Goal: Information Seeking & Learning: Check status

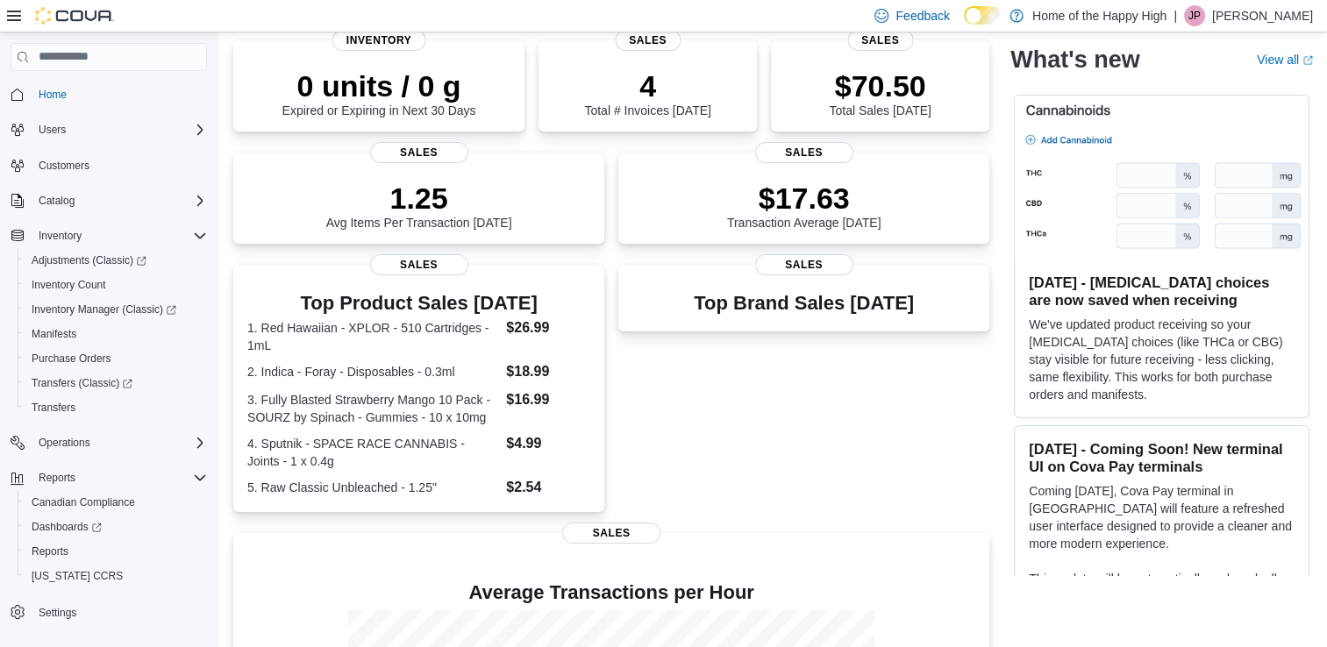
scroll to position [132, 0]
click at [67, 552] on span "Reports" at bounding box center [50, 551] width 37 height 14
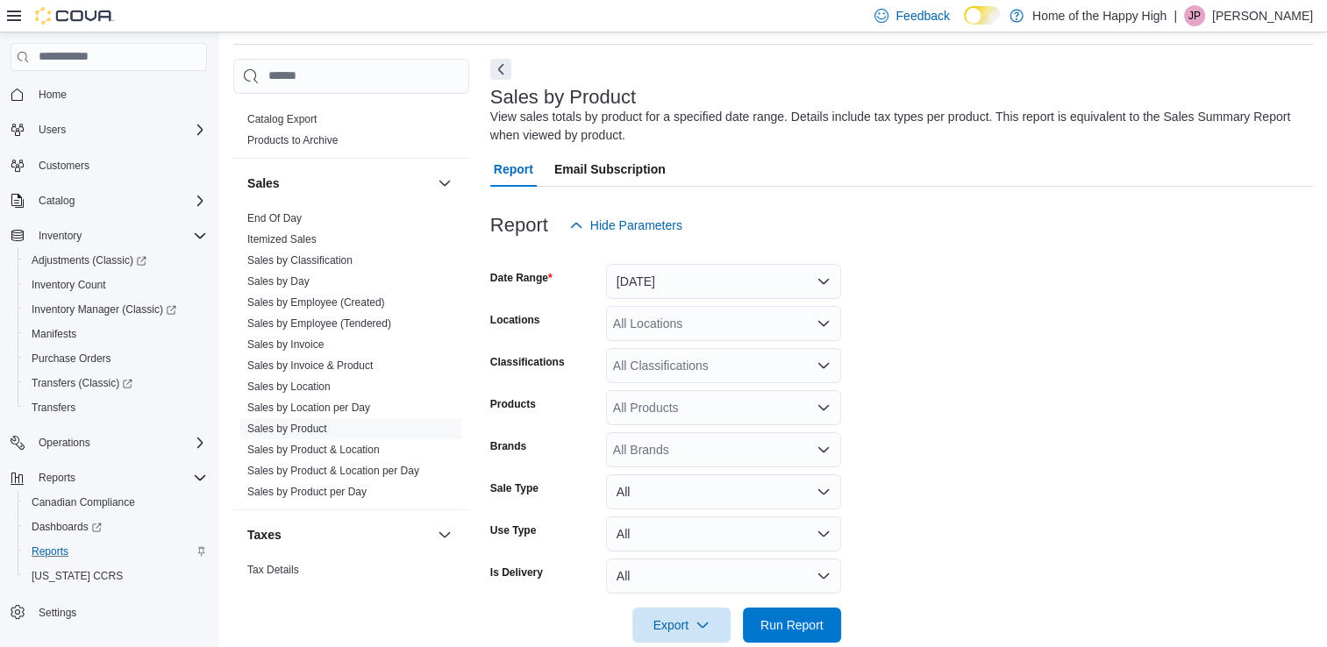
scroll to position [1118, 0]
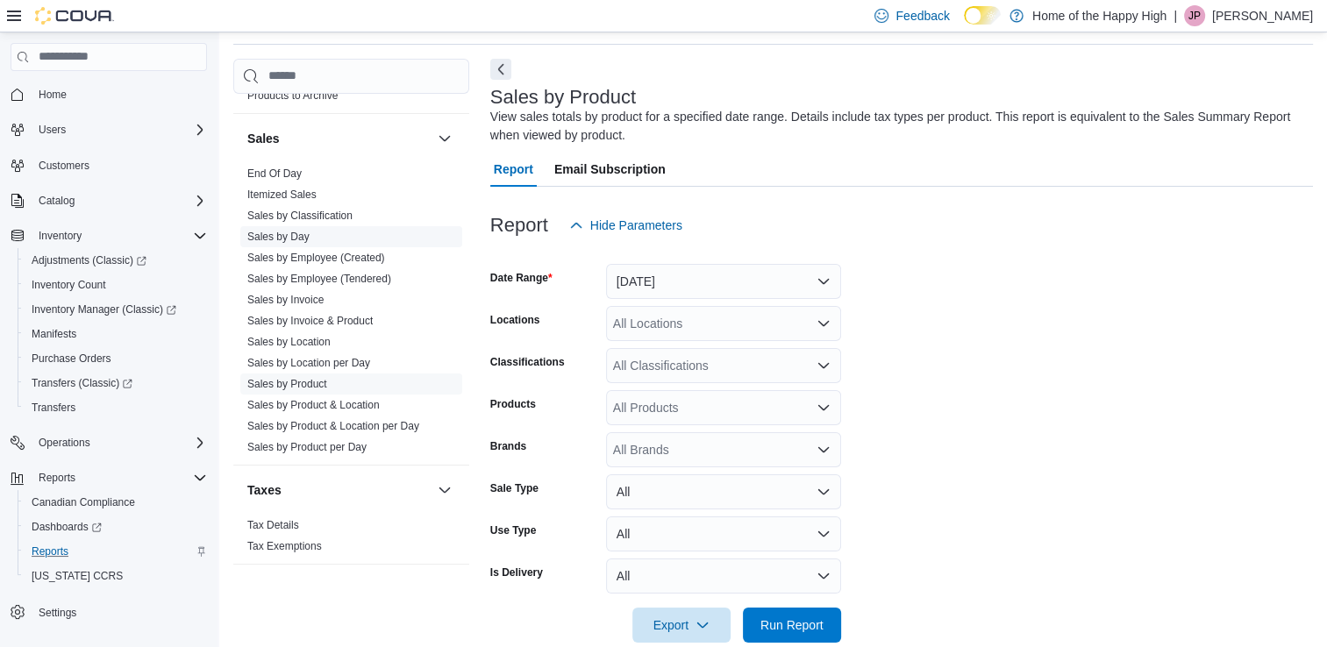
click at [284, 237] on link "Sales by Day" at bounding box center [278, 237] width 62 height 12
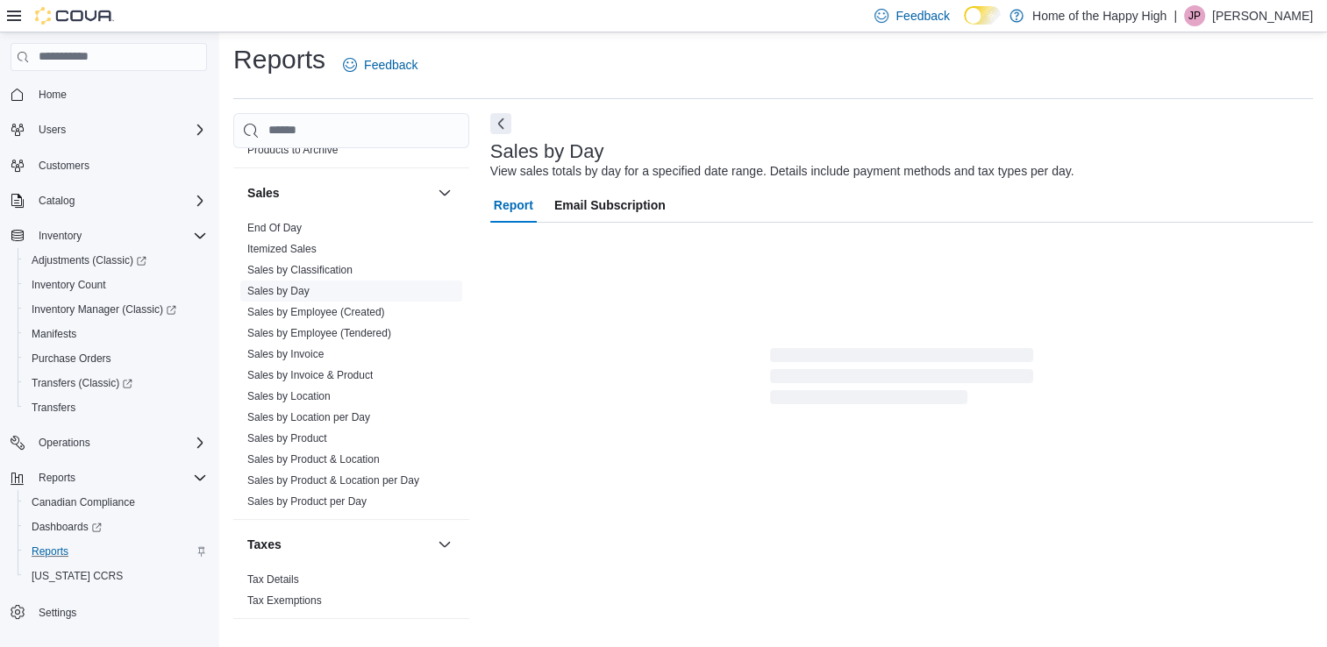
scroll to position [4, 0]
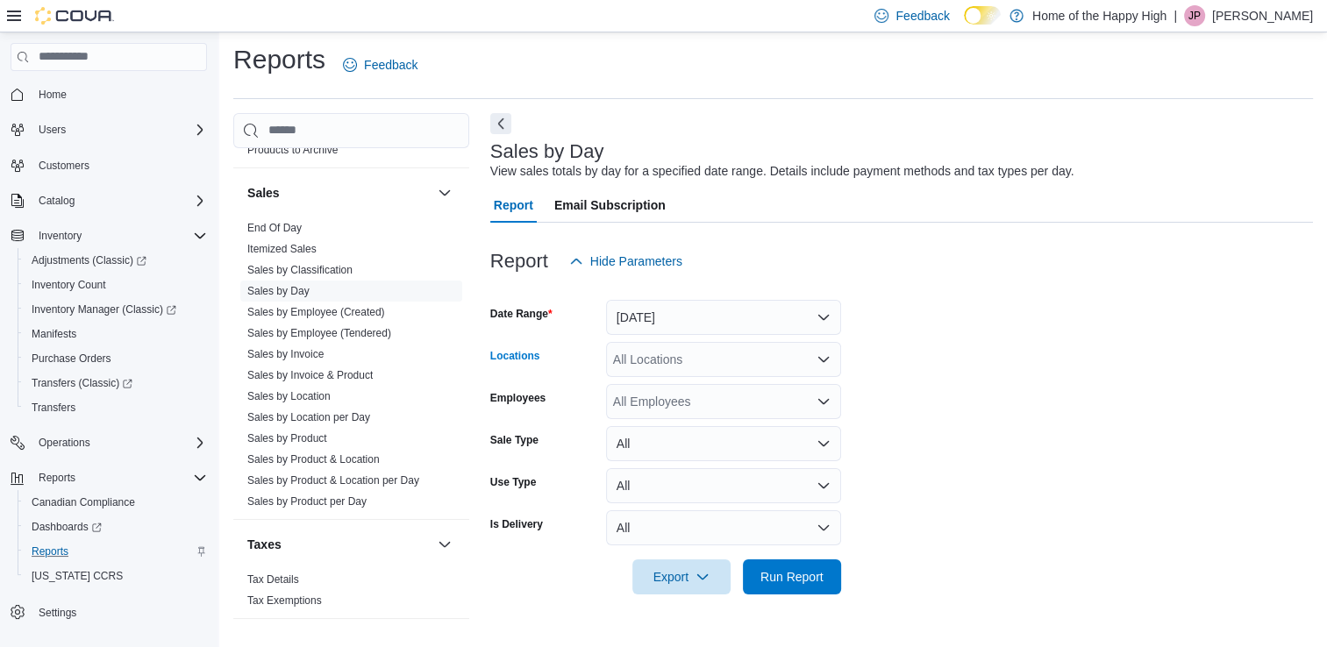
click at [754, 360] on div "All Locations" at bounding box center [723, 359] width 235 height 35
type input "********"
click at [761, 383] on span "[GEOGRAPHIC_DATA] - [GEOGRAPHIC_DATA] - Pop's Cannabis" at bounding box center [851, 390] width 363 height 18
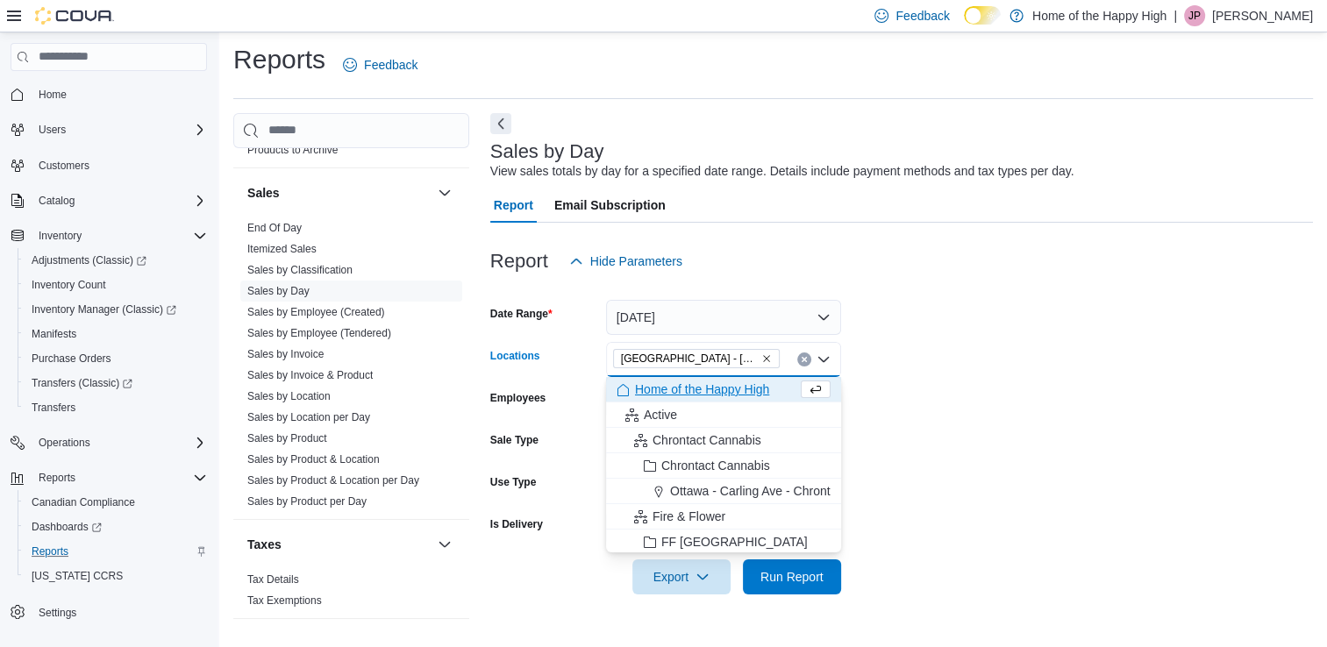
click at [954, 447] on form "Date Range [DATE] Locations [GEOGRAPHIC_DATA] - [GEOGRAPHIC_DATA] - Pop's Canna…" at bounding box center [901, 437] width 822 height 316
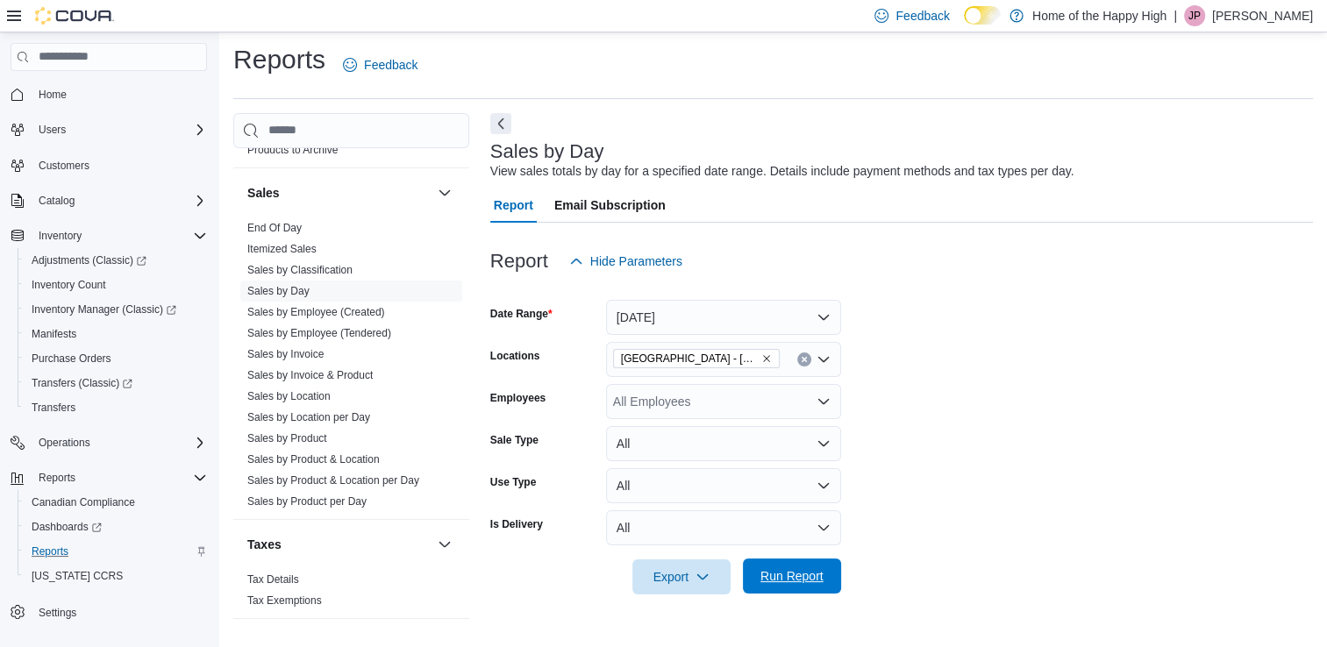
click at [807, 586] on span "Run Report" at bounding box center [791, 576] width 77 height 35
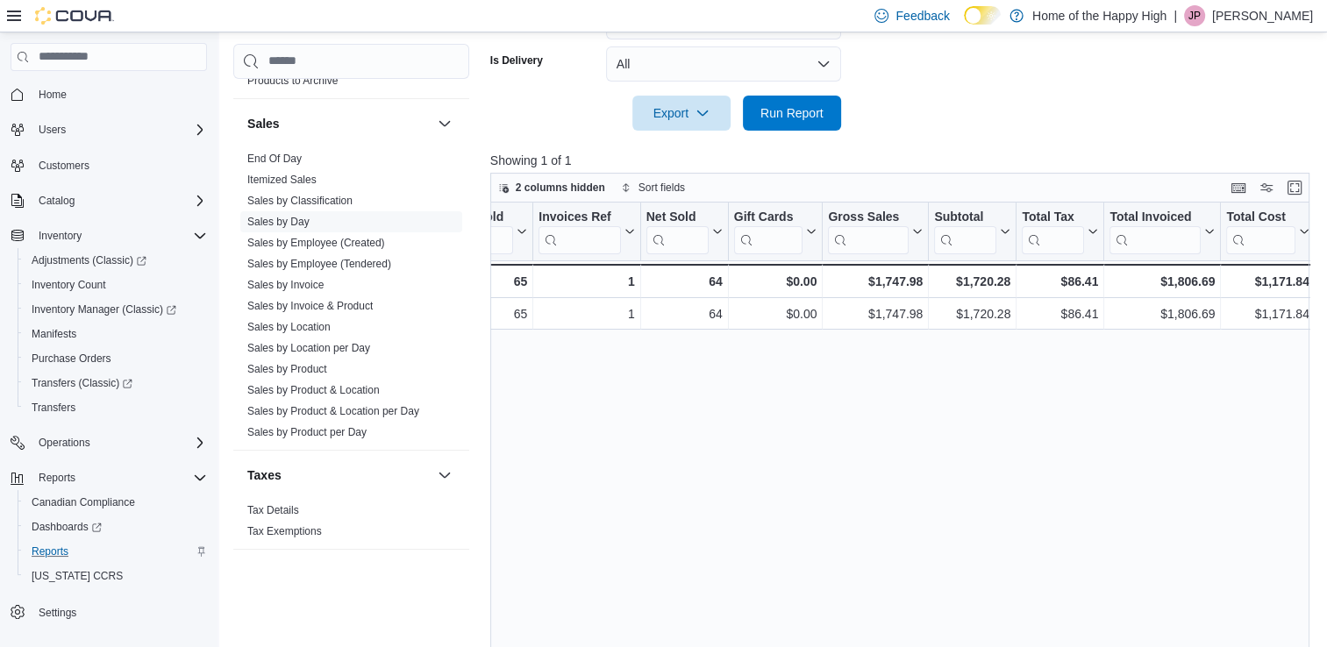
scroll to position [0, 196]
